Goal: Book appointment/travel/reservation

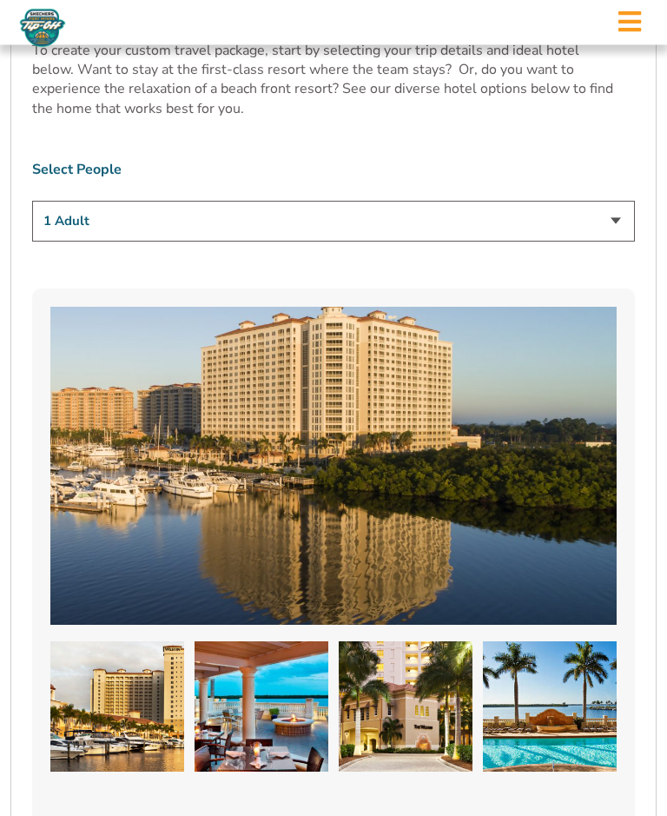
scroll to position [1142, 0]
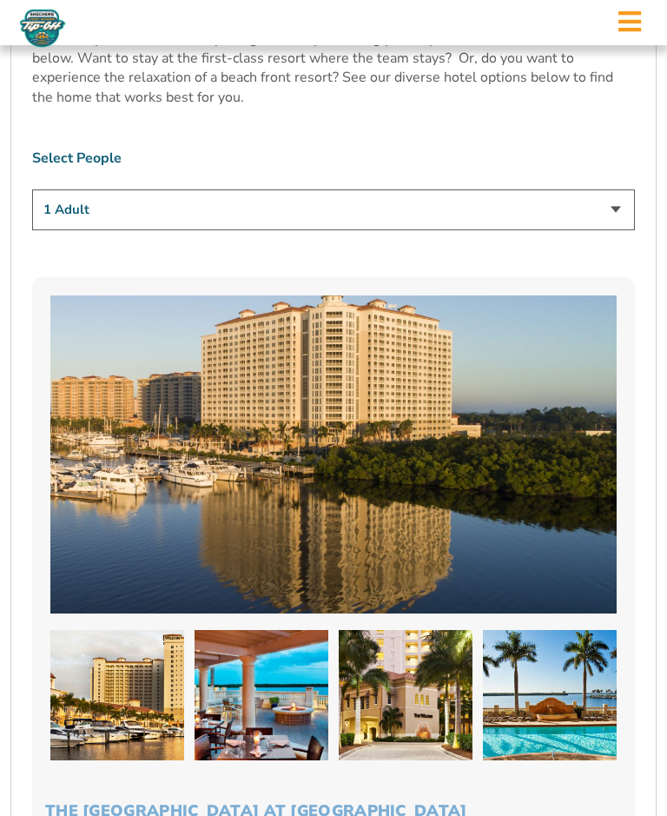
click at [607, 221] on select "1 Adult 2 Adults 3 Adults 4 Adults 2 Adults + 1 Child 2 Adults + 2 Children 2 A…" at bounding box center [333, 209] width 603 height 41
select select "2 Adults"
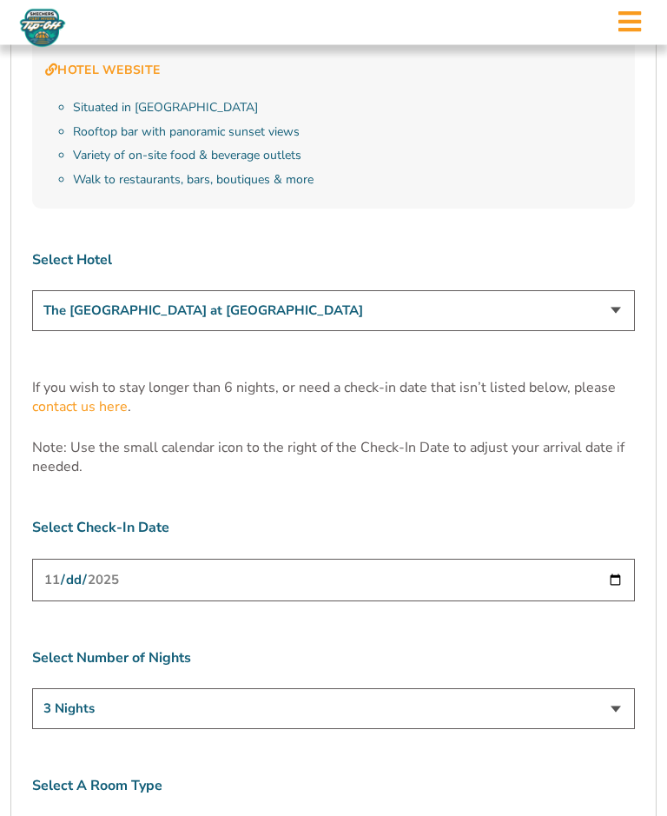
scroll to position [4899, 0]
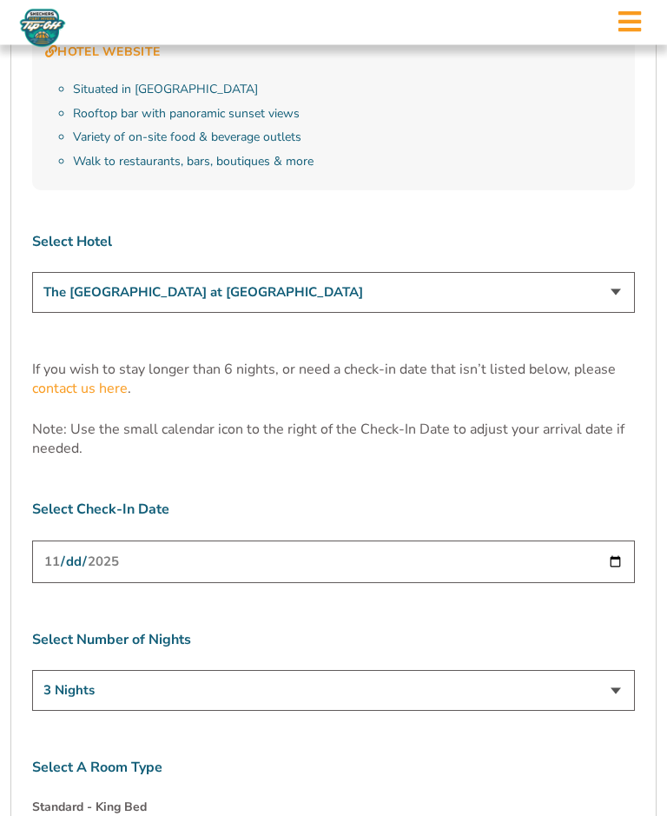
click at [65, 273] on select "The [GEOGRAPHIC_DATA] at [GEOGRAPHIC_DATA] [GEOGRAPHIC_DATA] [GEOGRAPHIC_DATA],…" at bounding box center [333, 293] width 603 height 41
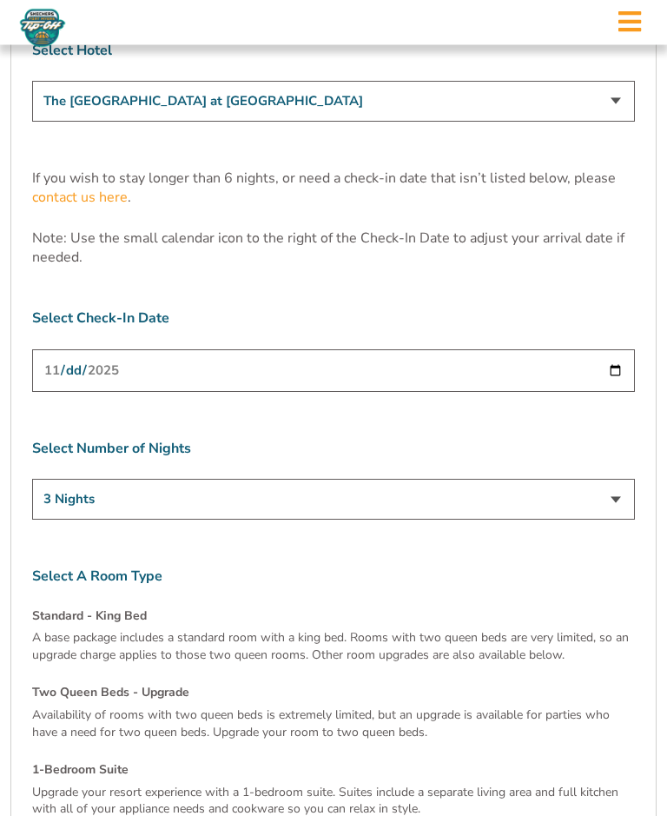
scroll to position [5098, 0]
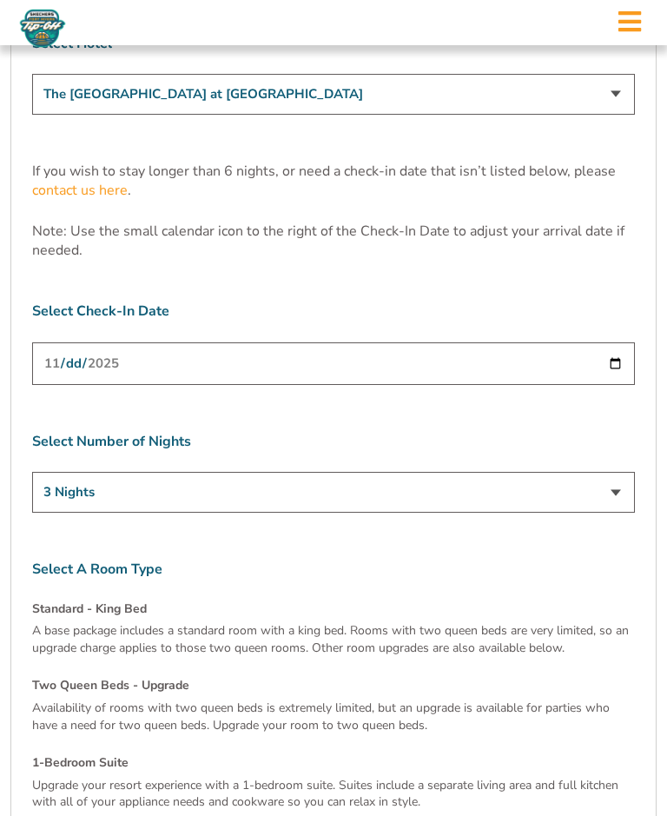
click at [539, 472] on select "3 Nights 4 Nights 5 Nights 6 Nights" at bounding box center [333, 492] width 603 height 41
select select "6 Nights"
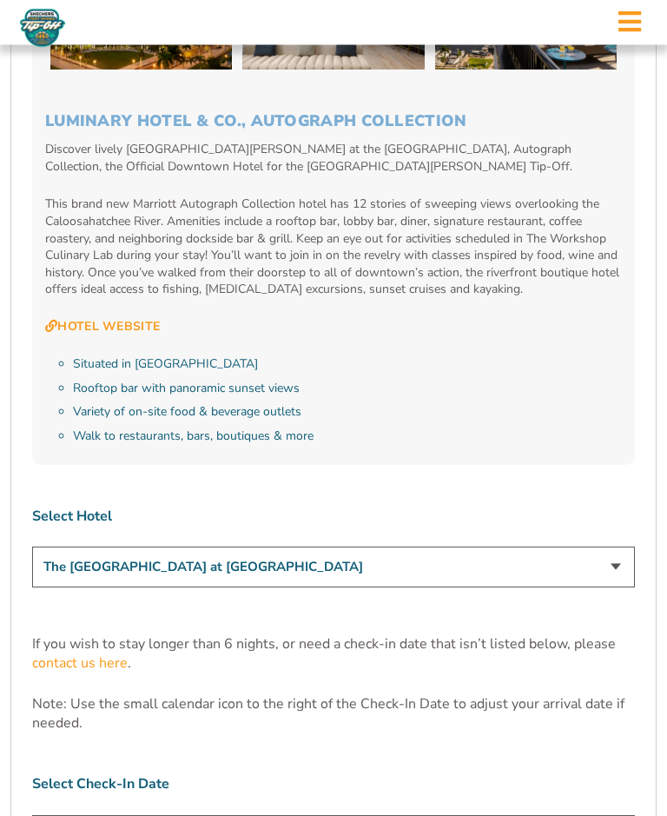
scroll to position [4628, 0]
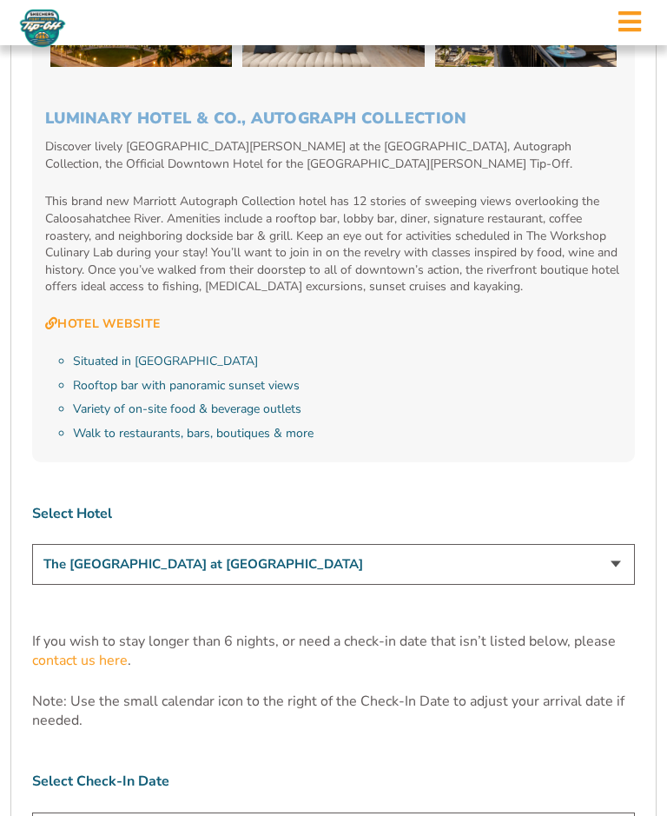
click at [553, 544] on select "The [GEOGRAPHIC_DATA] at [GEOGRAPHIC_DATA] [GEOGRAPHIC_DATA] [GEOGRAPHIC_DATA],…" at bounding box center [333, 564] width 603 height 41
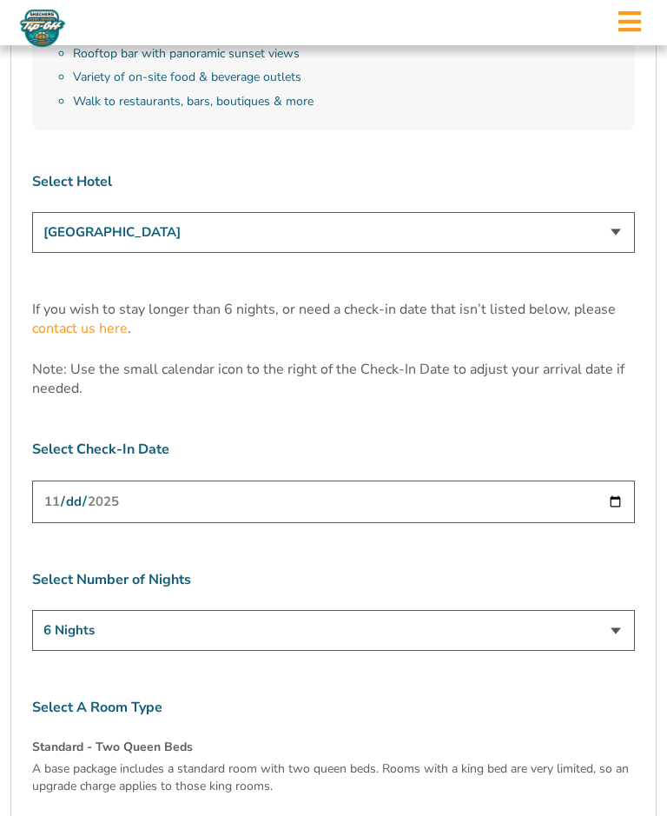
scroll to position [4941, 0]
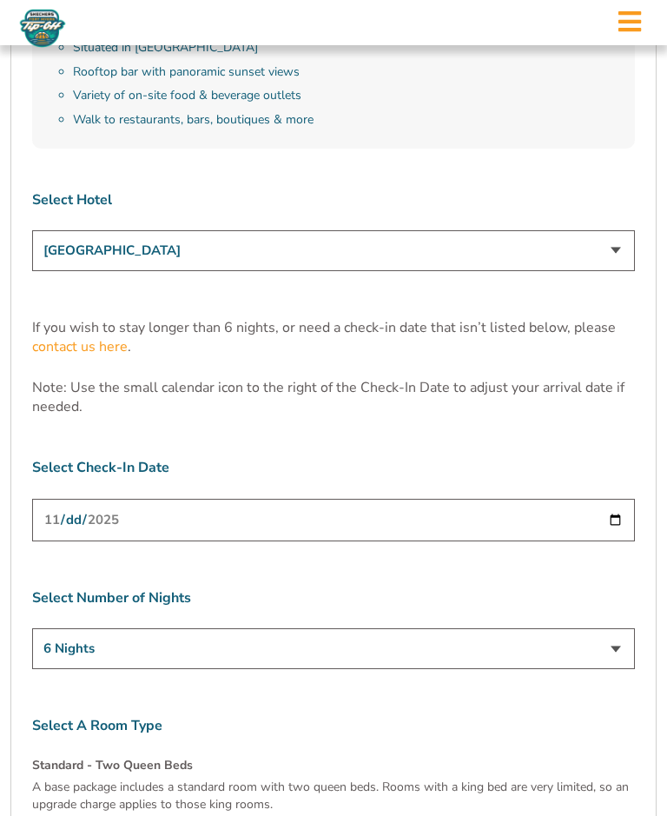
click at [611, 230] on select "The [GEOGRAPHIC_DATA] at [GEOGRAPHIC_DATA] [GEOGRAPHIC_DATA] [GEOGRAPHIC_DATA],…" at bounding box center [333, 250] width 603 height 41
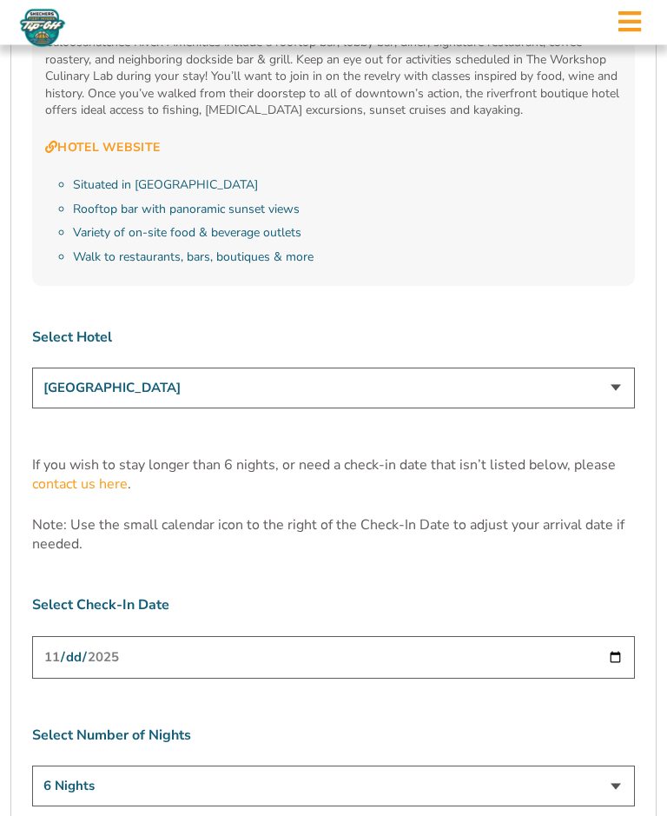
scroll to position [4813, 0]
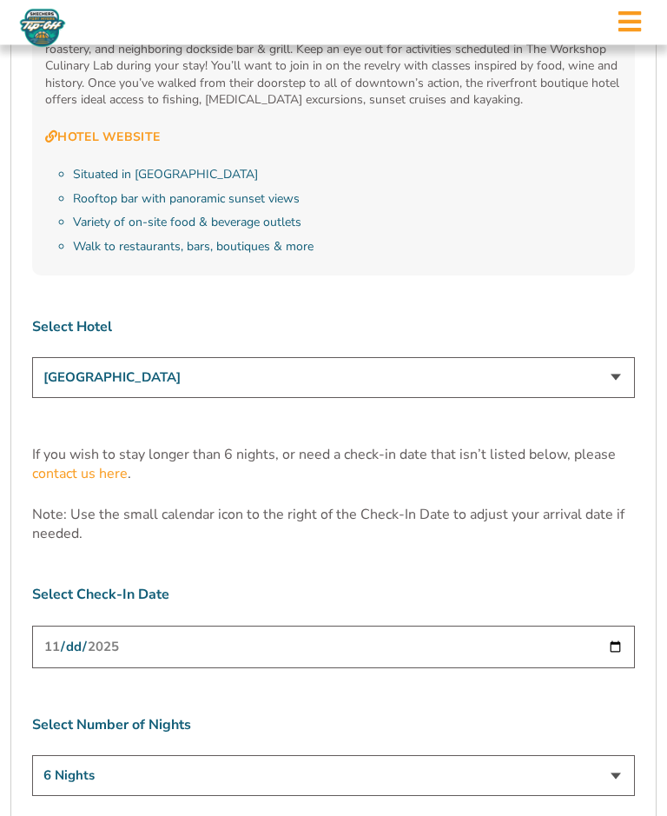
click at [552, 358] on select "The [GEOGRAPHIC_DATA] at [GEOGRAPHIC_DATA] [GEOGRAPHIC_DATA] [GEOGRAPHIC_DATA],…" at bounding box center [333, 378] width 603 height 41
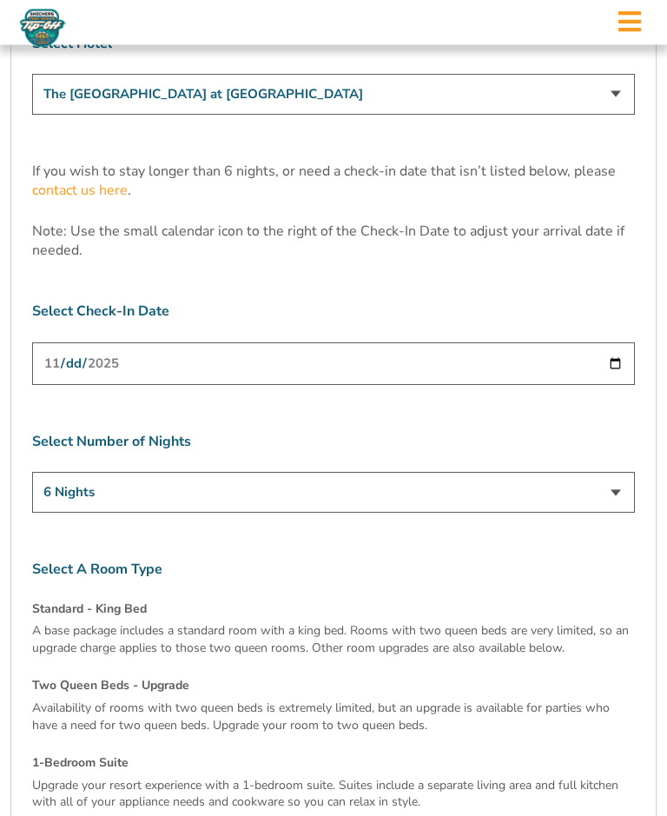
scroll to position [5027, 0]
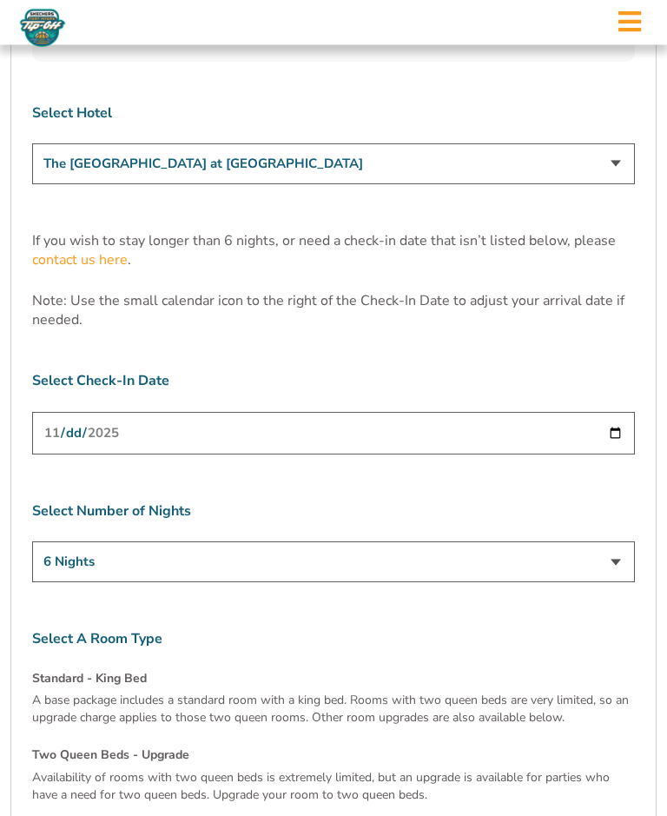
click at [573, 144] on select "The [GEOGRAPHIC_DATA] at [GEOGRAPHIC_DATA] [GEOGRAPHIC_DATA] [GEOGRAPHIC_DATA],…" at bounding box center [333, 164] width 603 height 41
select select "18478"
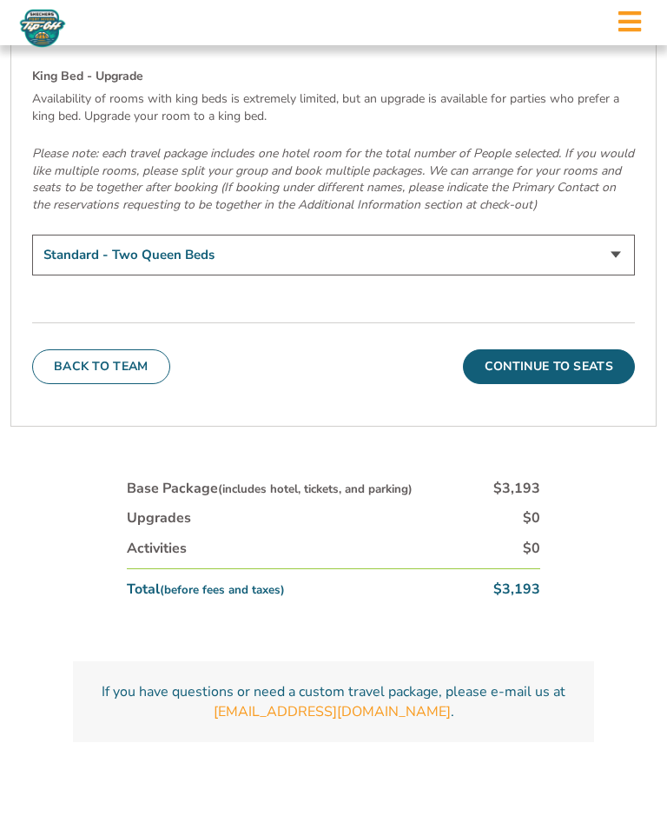
scroll to position [5701, 0]
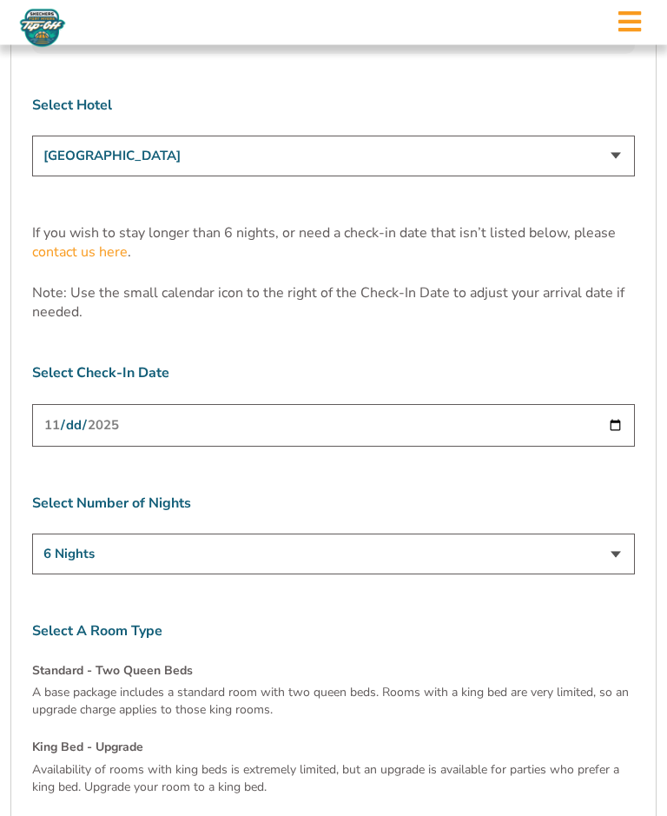
click at [607, 534] on select "3 Nights 4 Nights 5 Nights 6 Nights" at bounding box center [333, 554] width 603 height 41
select select "5 Nights"
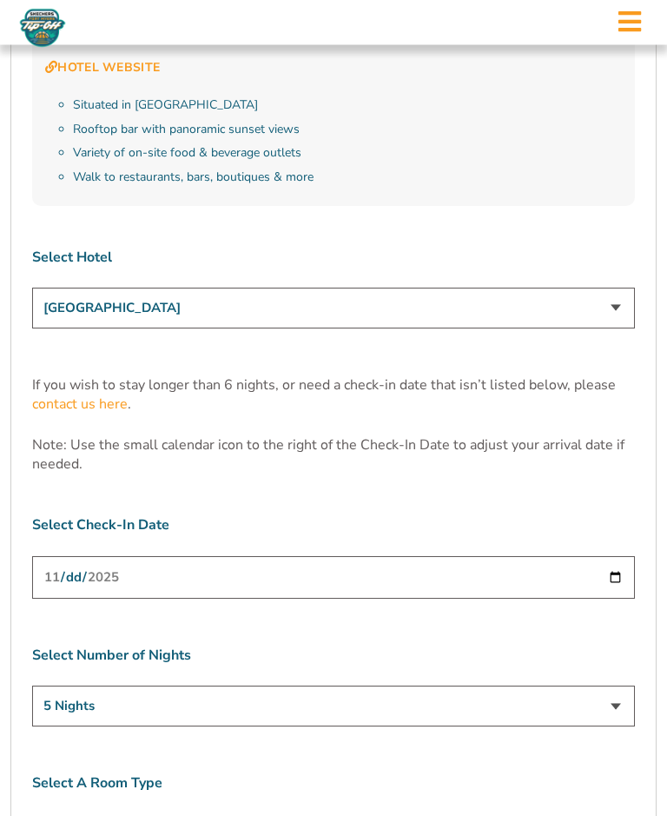
click at [566, 288] on select "The [GEOGRAPHIC_DATA] at [GEOGRAPHIC_DATA] [GEOGRAPHIC_DATA] [GEOGRAPHIC_DATA],…" at bounding box center [333, 308] width 603 height 41
select select "17486"
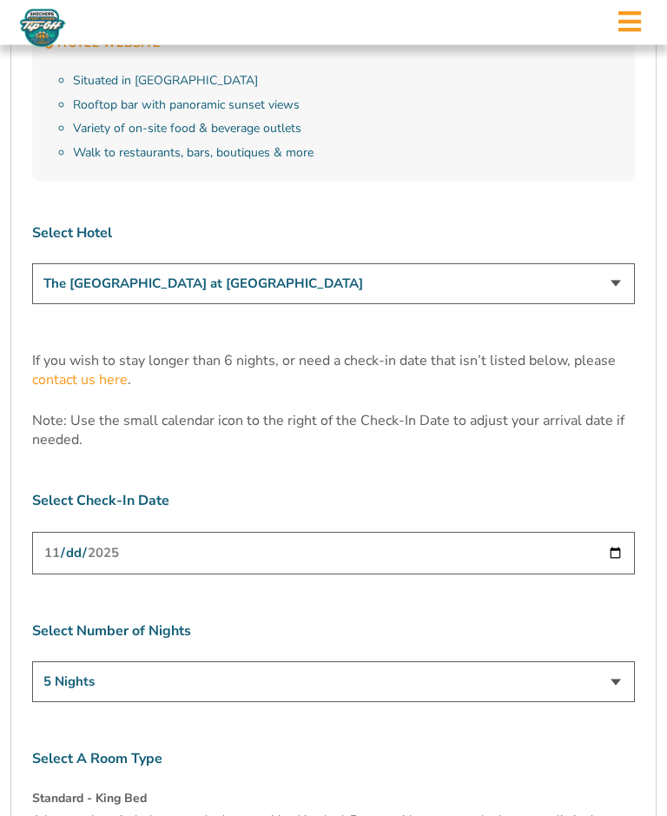
scroll to position [4853, 0]
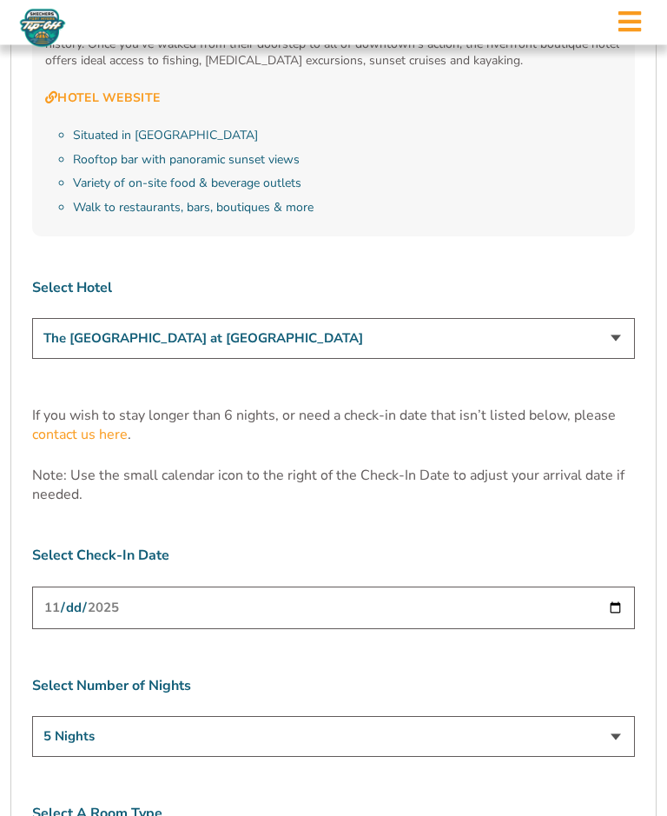
click at [509, 717] on select "3 Nights 4 Nights 5 Nights 6 Nights" at bounding box center [333, 737] width 603 height 41
select select "4 Nights"
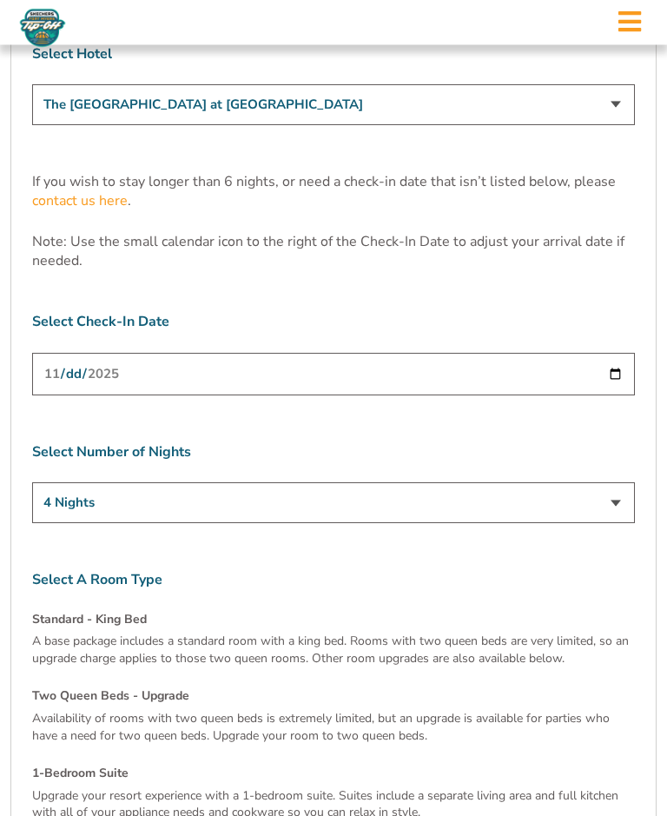
scroll to position [5078, 0]
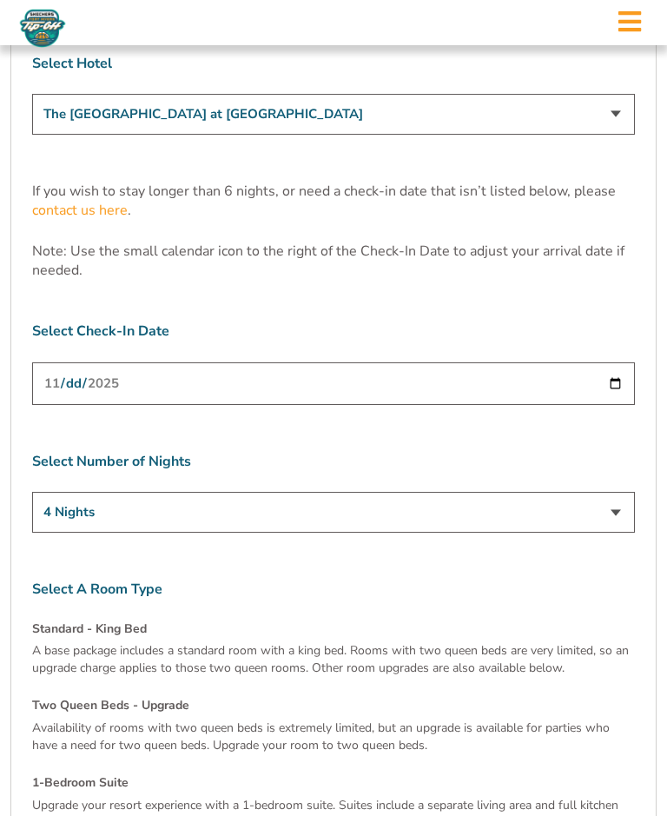
click at [607, 94] on select "The [GEOGRAPHIC_DATA] at [GEOGRAPHIC_DATA] [GEOGRAPHIC_DATA] [GEOGRAPHIC_DATA],…" at bounding box center [333, 114] width 603 height 41
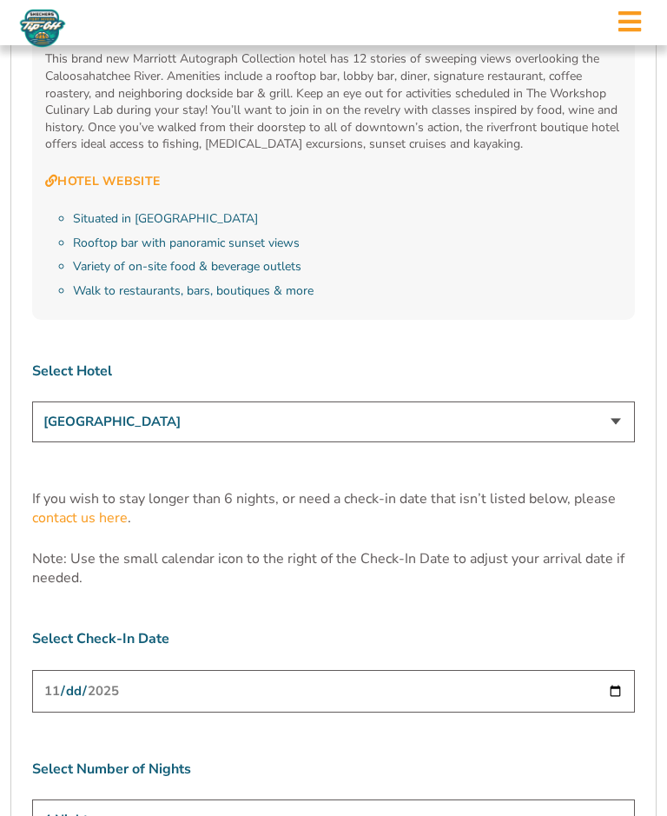
scroll to position [4755, 0]
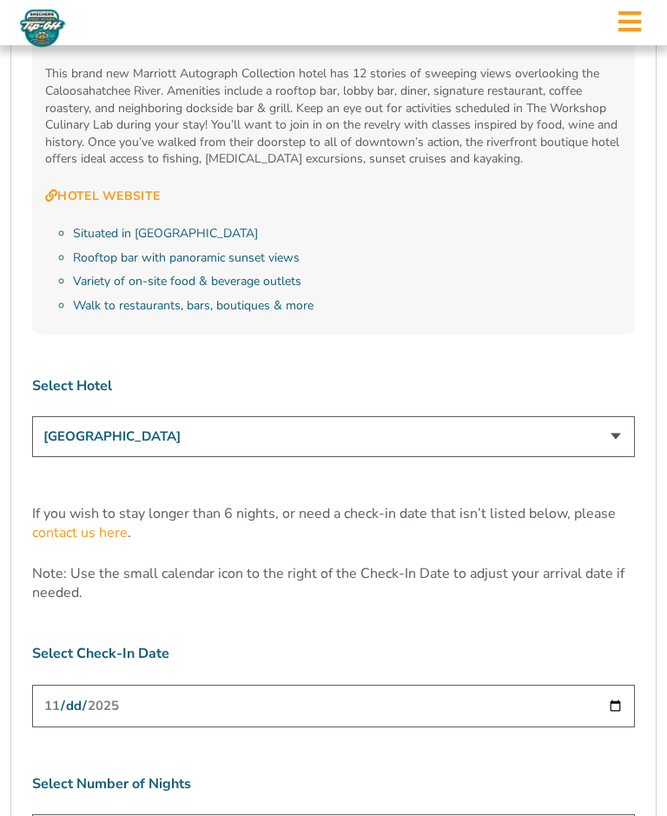
click at [607, 416] on select "The [GEOGRAPHIC_DATA] at [GEOGRAPHIC_DATA] [GEOGRAPHIC_DATA] [GEOGRAPHIC_DATA],…" at bounding box center [333, 436] width 603 height 41
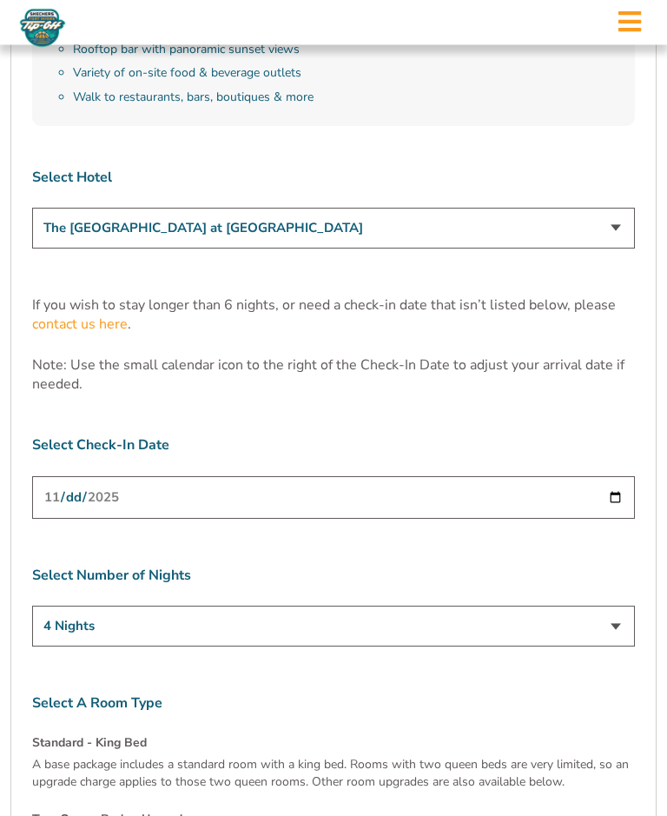
scroll to position [4961, 0]
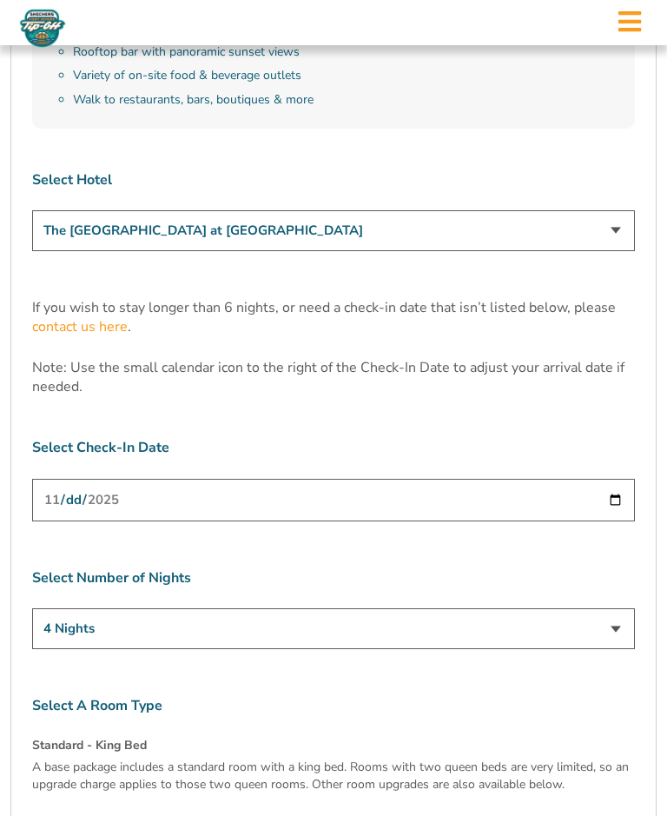
click at [605, 210] on select "The [GEOGRAPHIC_DATA] at [GEOGRAPHIC_DATA] [GEOGRAPHIC_DATA] [GEOGRAPHIC_DATA],…" at bounding box center [333, 230] width 603 height 41
select select "18478"
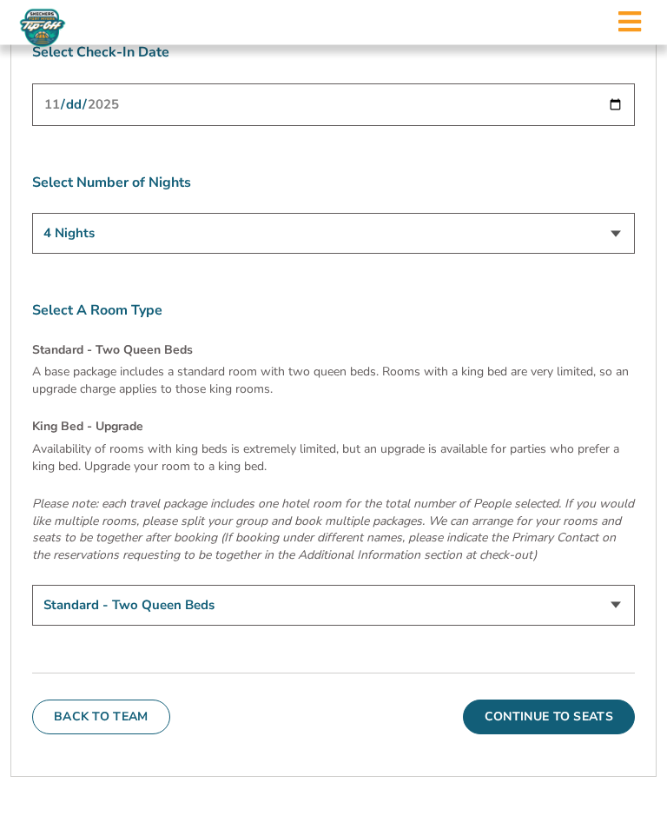
scroll to position [5366, 0]
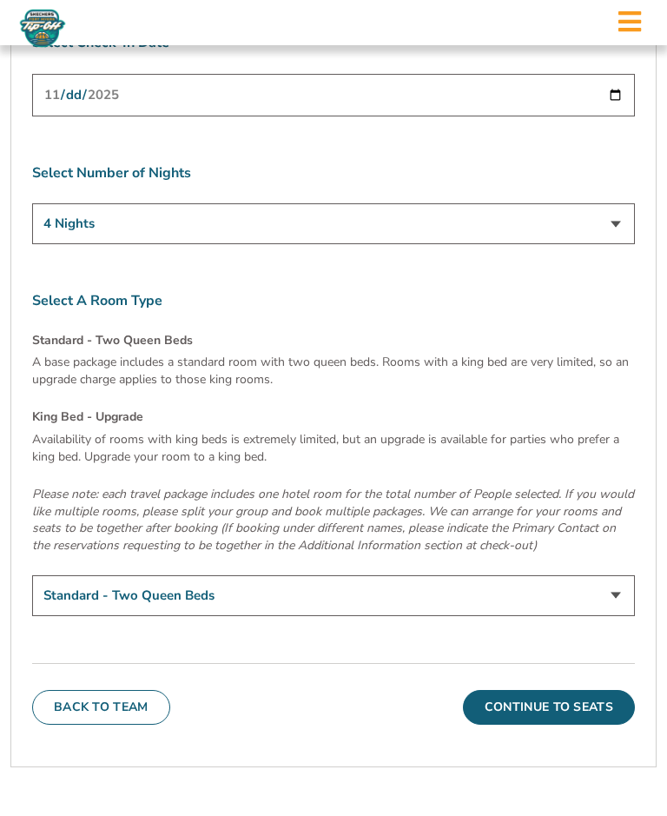
click at [609, 575] on select "Standard - Two Queen Beds King Bed - Upgrade (+$15 per night)" at bounding box center [333, 595] width 603 height 41
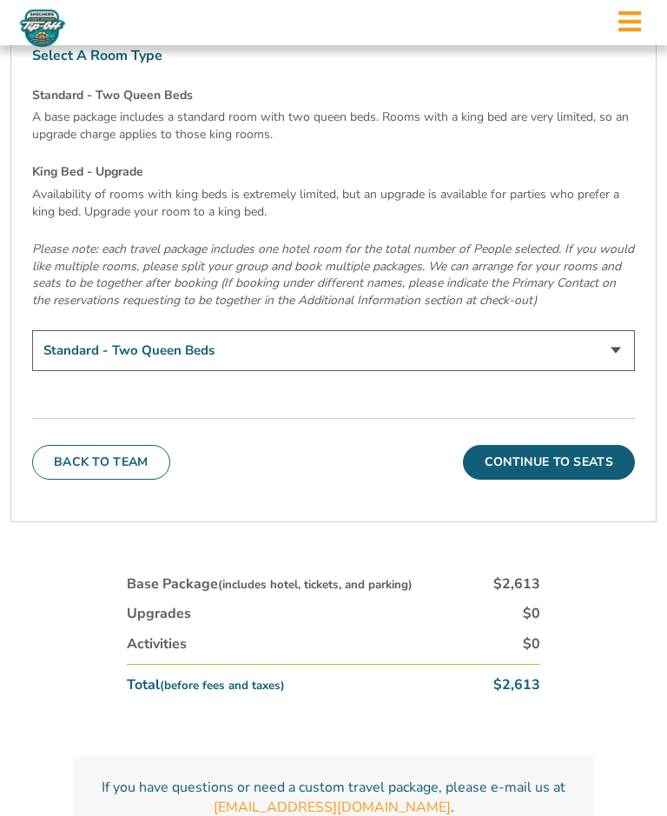
scroll to position [5584, 0]
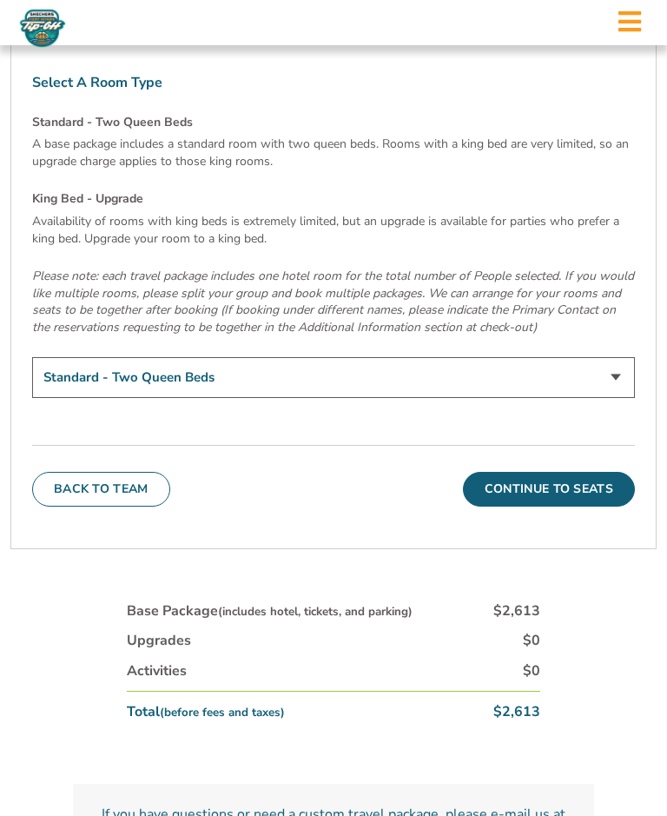
click at [609, 357] on select "Standard - Two Queen Beds King Bed - Upgrade (+$15 per night)" at bounding box center [333, 377] width 603 height 41
select select "King Bed - Upgrade"
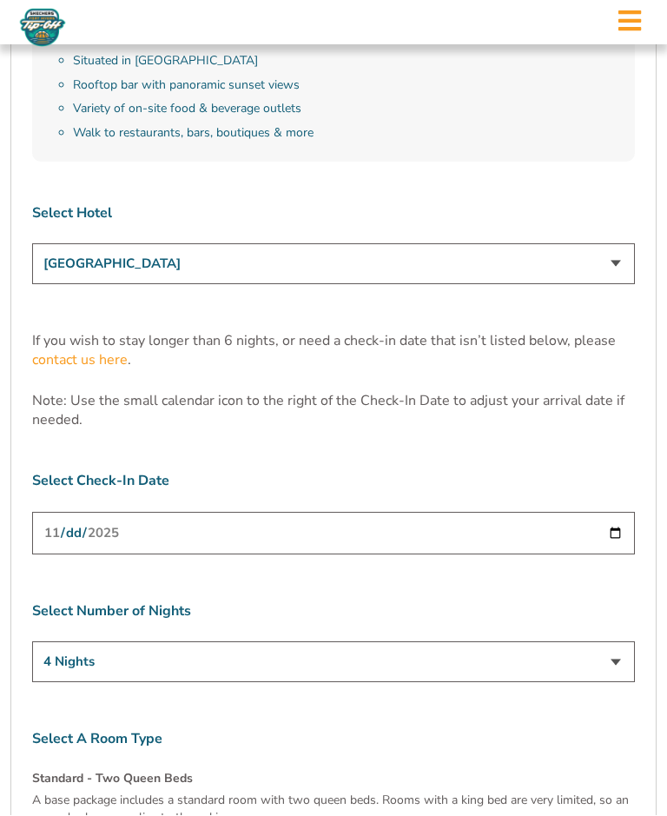
click at [596, 244] on select "The [GEOGRAPHIC_DATA] at [GEOGRAPHIC_DATA] [GEOGRAPHIC_DATA] [GEOGRAPHIC_DATA],…" at bounding box center [333, 264] width 603 height 41
select select "17486"
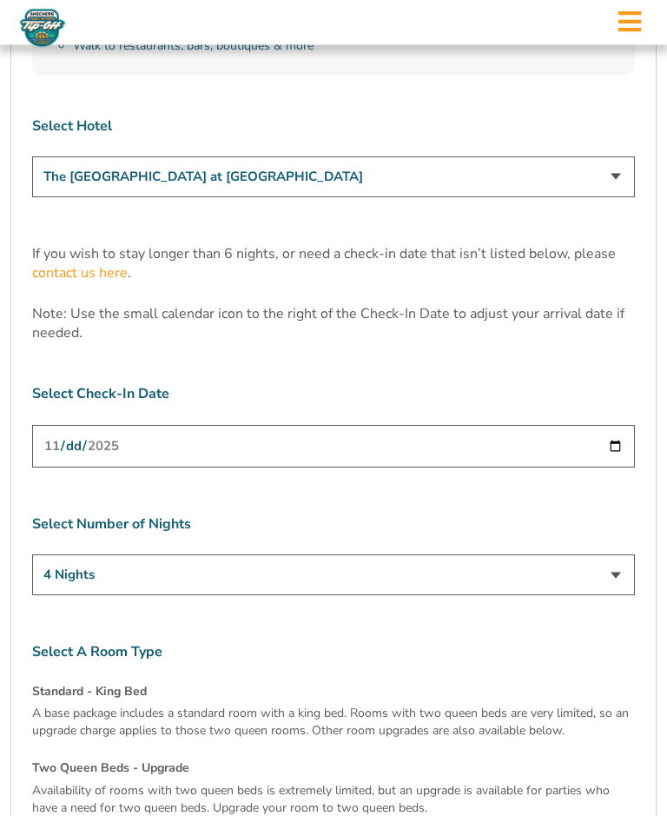
scroll to position [5012, 0]
